Goal: Task Accomplishment & Management: Manage account settings

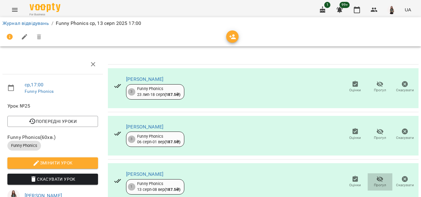
click at [380, 180] on span "Прогул" at bounding box center [380, 182] width 18 height 12
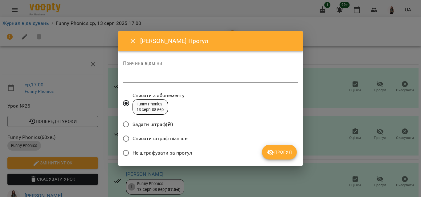
click at [181, 153] on span "Не штрафувати за прогул" at bounding box center [161, 153] width 59 height 7
click at [142, 77] on textarea at bounding box center [210, 78] width 175 height 6
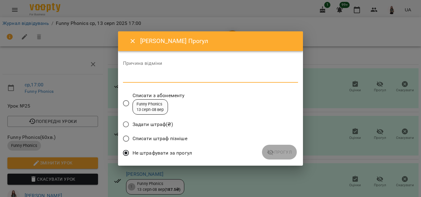
type textarea "*"
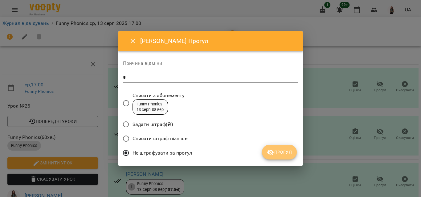
click at [291, 151] on span "Прогул" at bounding box center [279, 152] width 25 height 7
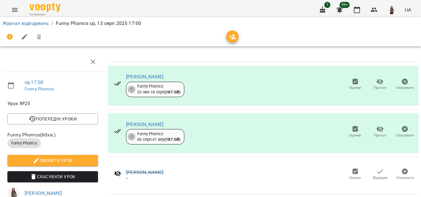
scroll to position [104, 0]
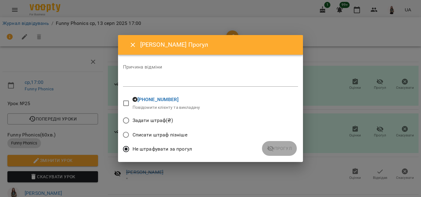
click at [148, 79] on textarea at bounding box center [210, 82] width 175 height 6
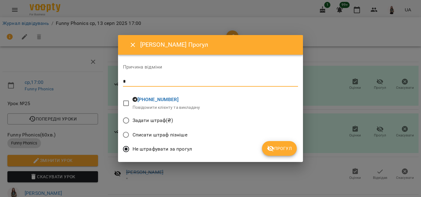
type textarea "*"
click at [283, 154] on button "Прогул" at bounding box center [279, 148] width 35 height 15
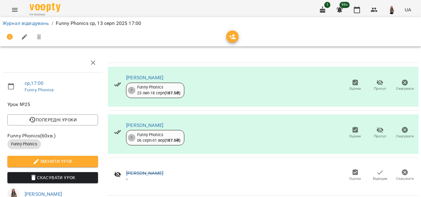
scroll to position [0, 0]
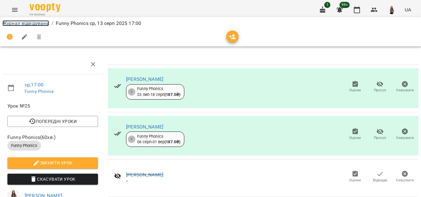
click at [39, 22] on link "Журнал відвідувань" at bounding box center [25, 23] width 47 height 6
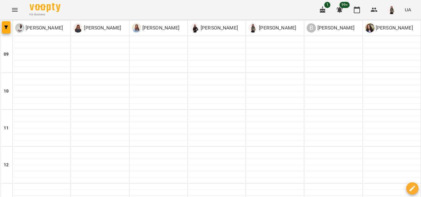
scroll to position [286, 0]
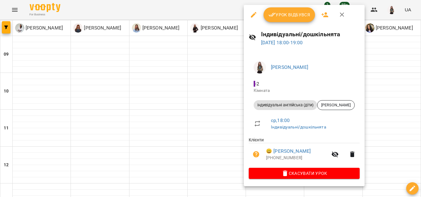
click at [288, 18] on span "Урок відбувся" at bounding box center [289, 14] width 42 height 7
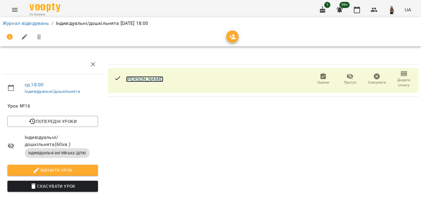
click at [163, 80] on link "[PERSON_NAME]" at bounding box center [144, 79] width 37 height 6
click at [400, 79] on span "Додати сплату" at bounding box center [403, 83] width 19 height 10
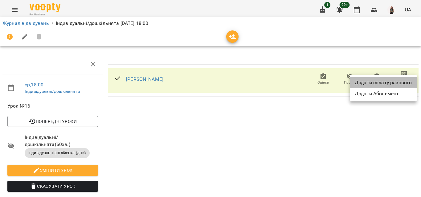
click at [392, 85] on li "Додати сплату разового" at bounding box center [383, 82] width 67 height 11
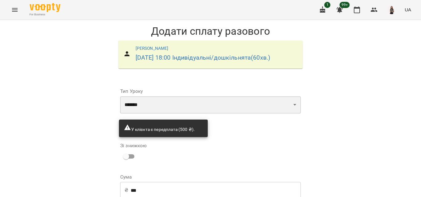
click at [225, 114] on select "**********" at bounding box center [210, 104] width 181 height 17
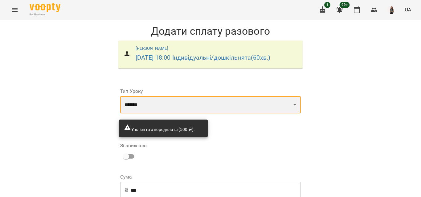
select select "**********"
click at [120, 106] on select "**********" at bounding box center [210, 104] width 181 height 17
type input "***"
click at [270, 96] on select "**********" at bounding box center [210, 104] width 181 height 17
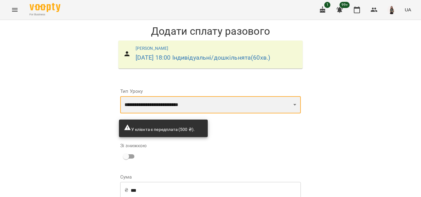
select select "**********"
click at [120, 96] on select "**********" at bounding box center [210, 104] width 181 height 17
type input "***"
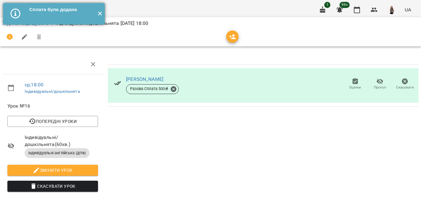
click at [100, 13] on button "✕" at bounding box center [100, 14] width 10 height 22
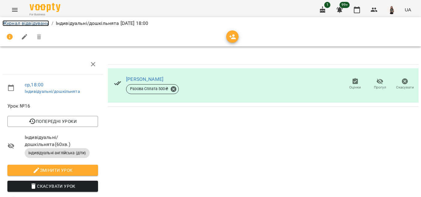
click at [31, 25] on link "Журнал відвідувань" at bounding box center [25, 23] width 47 height 6
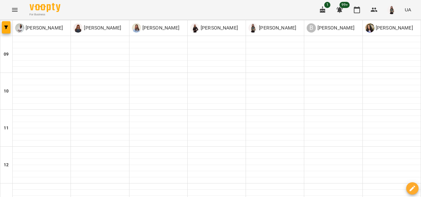
scroll to position [235, 0]
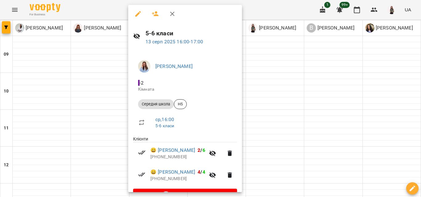
scroll to position [0, 0]
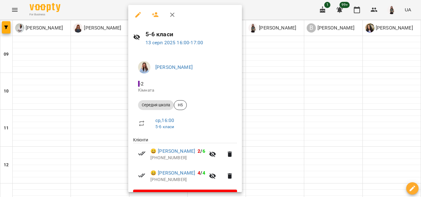
click at [176, 14] on button "button" at bounding box center [172, 14] width 15 height 15
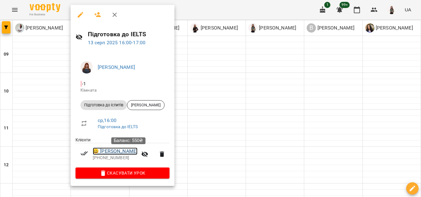
click at [116, 150] on link "😀 [PERSON_NAME]" at bounding box center [115, 151] width 45 height 7
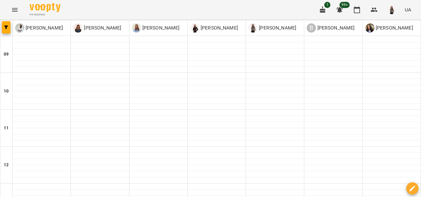
scroll to position [216, 0]
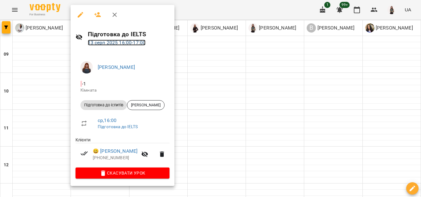
click at [124, 43] on link "[DATE] 16:00 - 17:00" at bounding box center [117, 43] width 58 height 6
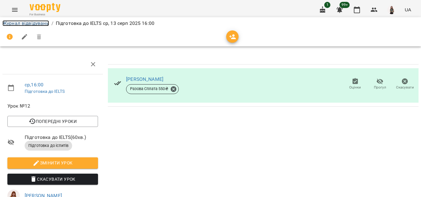
click at [43, 24] on link "Журнал відвідувань" at bounding box center [25, 23] width 47 height 6
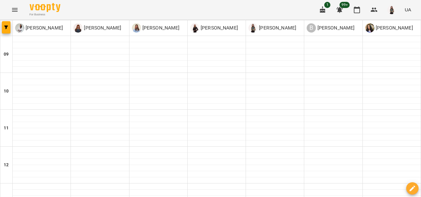
scroll to position [286, 0]
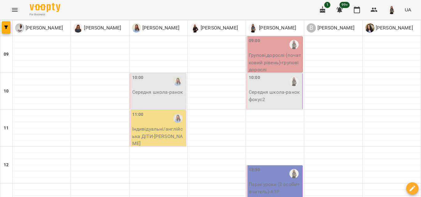
scroll to position [73, 0]
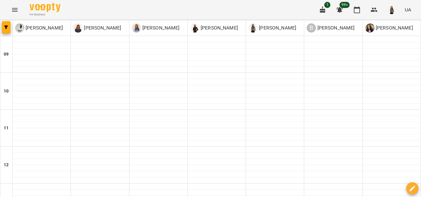
scroll to position [246, 0]
click at [322, 5] on button "button" at bounding box center [322, 9] width 15 height 15
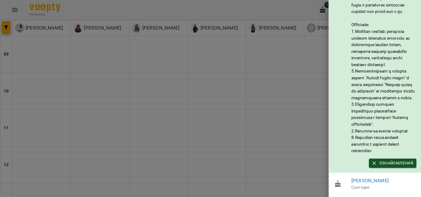
scroll to position [91, 0]
click at [249, 3] on div at bounding box center [210, 98] width 421 height 197
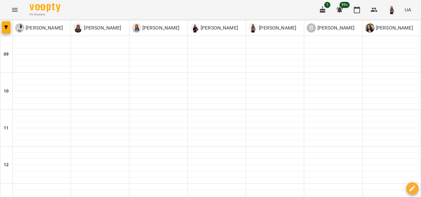
scroll to position [286, 0]
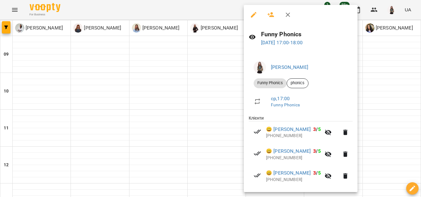
scroll to position [61, 0]
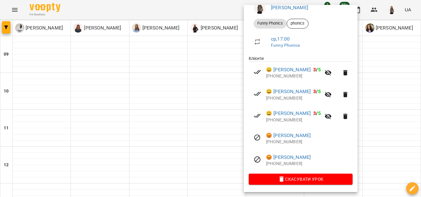
click at [209, 116] on div at bounding box center [210, 98] width 421 height 197
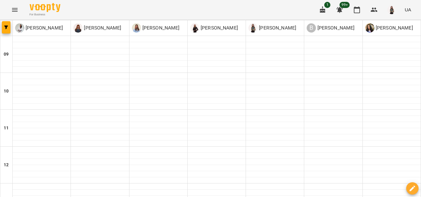
scroll to position [154, 0]
